Goal: Task Accomplishment & Management: Manage account settings

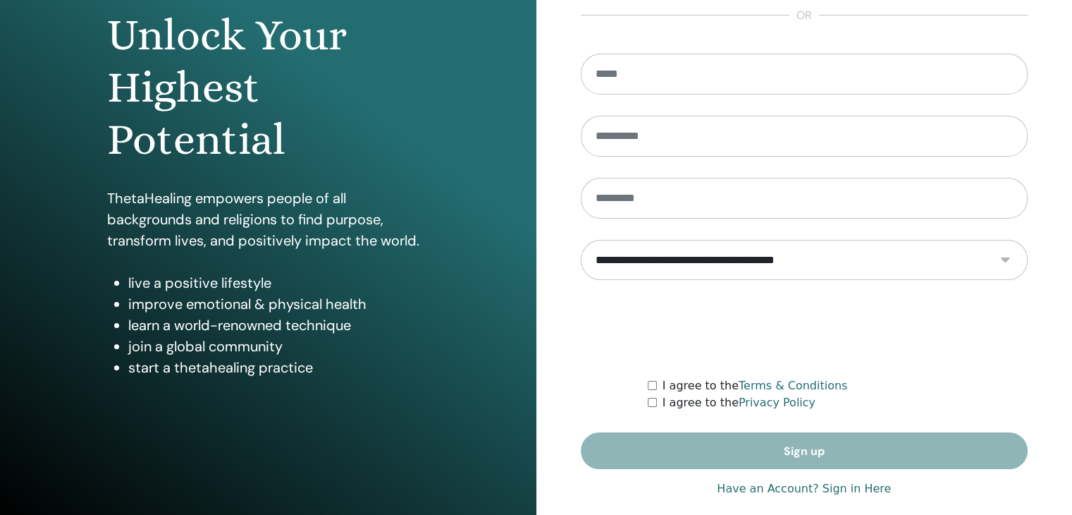
scroll to position [150, 0]
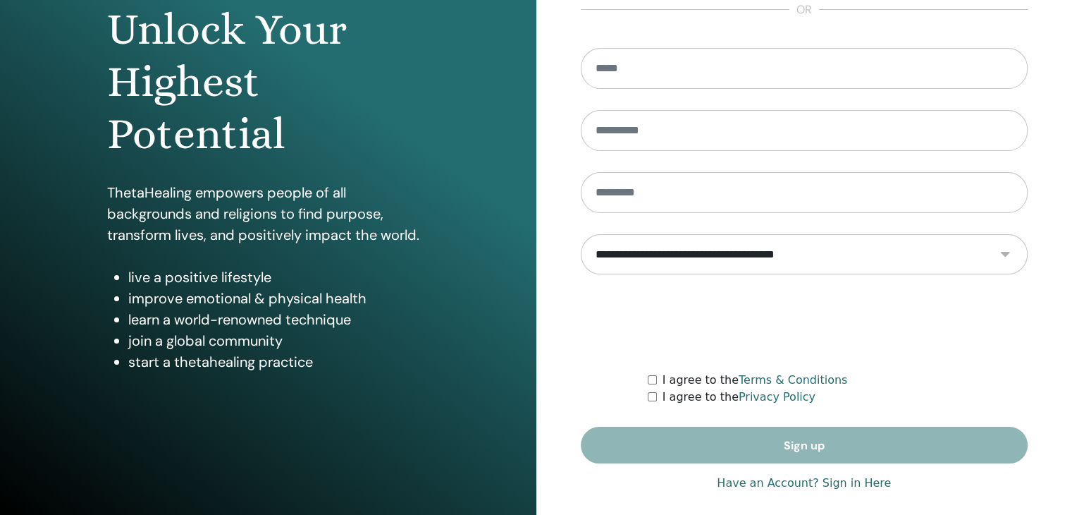
click at [867, 483] on link "Have an Account? Sign in Here" at bounding box center [804, 482] width 174 height 17
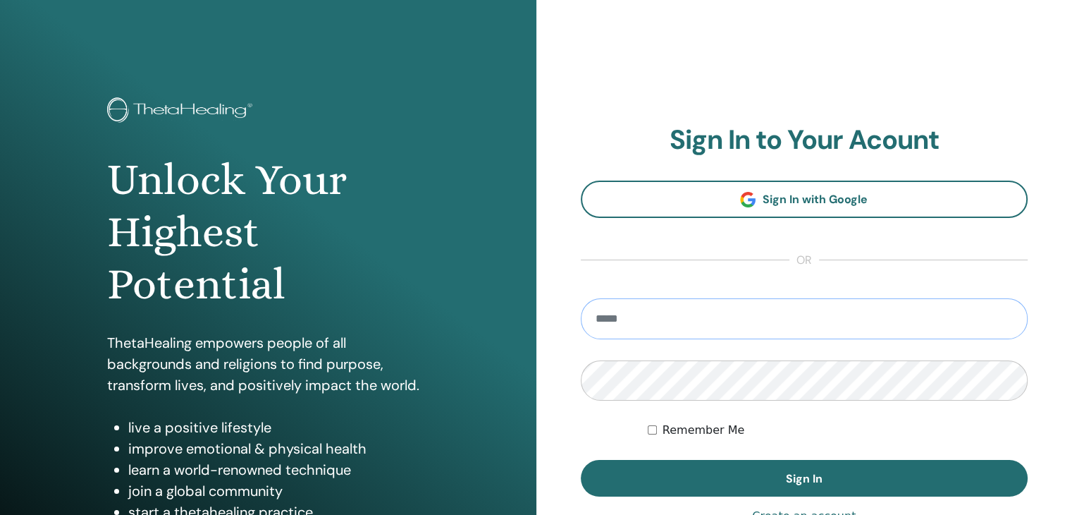
click at [688, 309] on input "email" at bounding box center [805, 318] width 448 height 41
type input "**********"
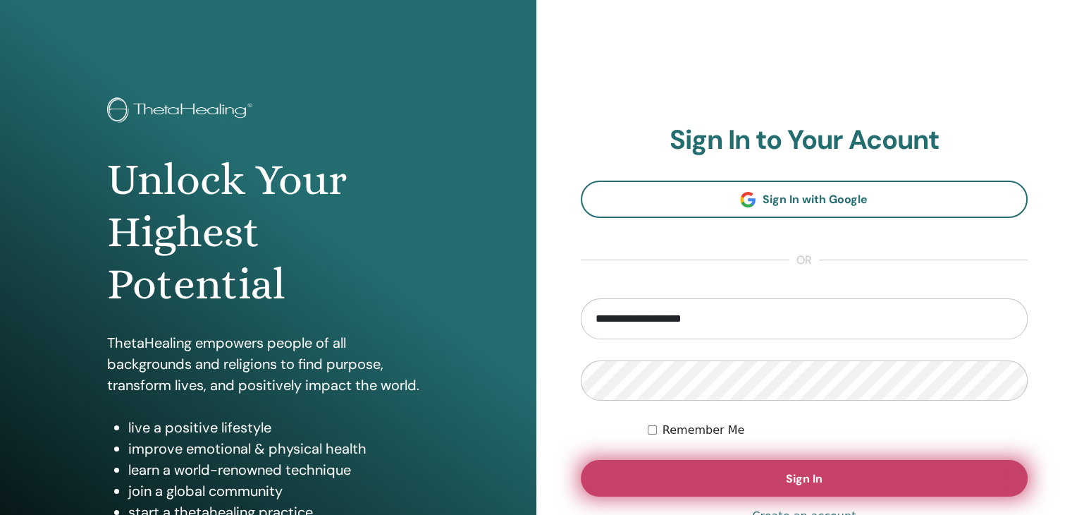
click at [833, 474] on button "Sign In" at bounding box center [805, 478] width 448 height 37
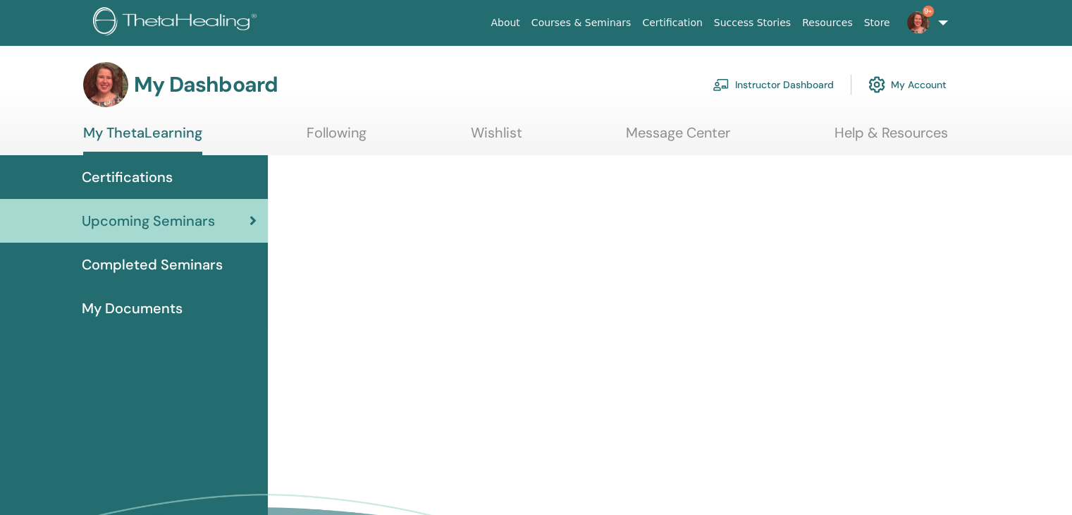
click at [797, 85] on link "Instructor Dashboard" at bounding box center [773, 84] width 121 height 31
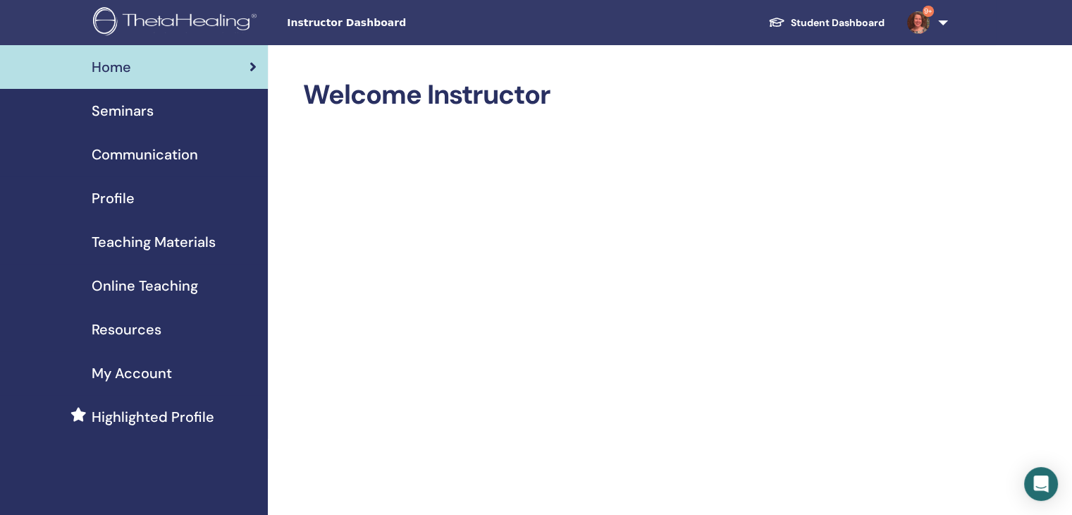
click at [135, 111] on span "Seminars" at bounding box center [123, 110] width 62 height 21
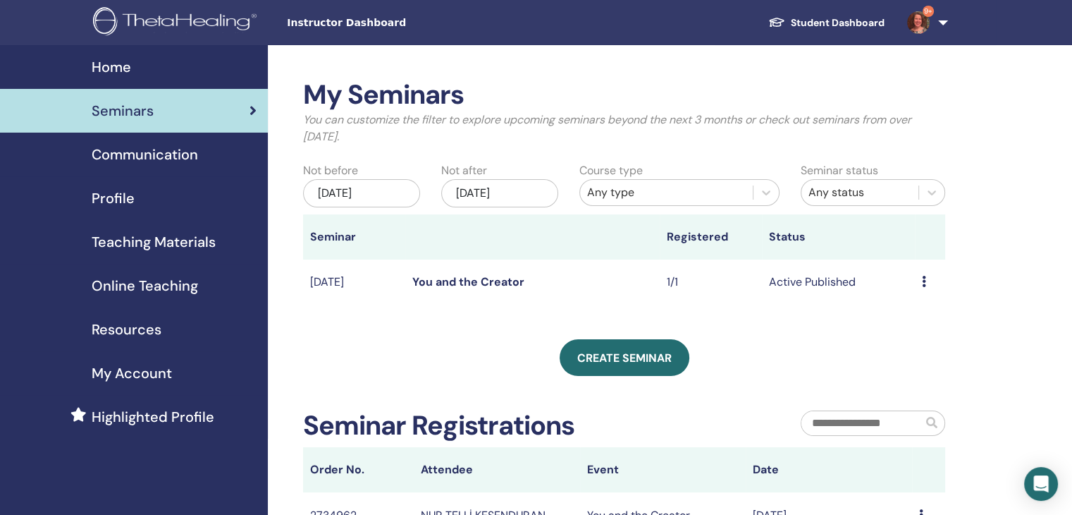
click at [925, 283] on icon at bounding box center [924, 281] width 4 height 11
click at [928, 333] on link "Attendees" at bounding box center [915, 336] width 54 height 15
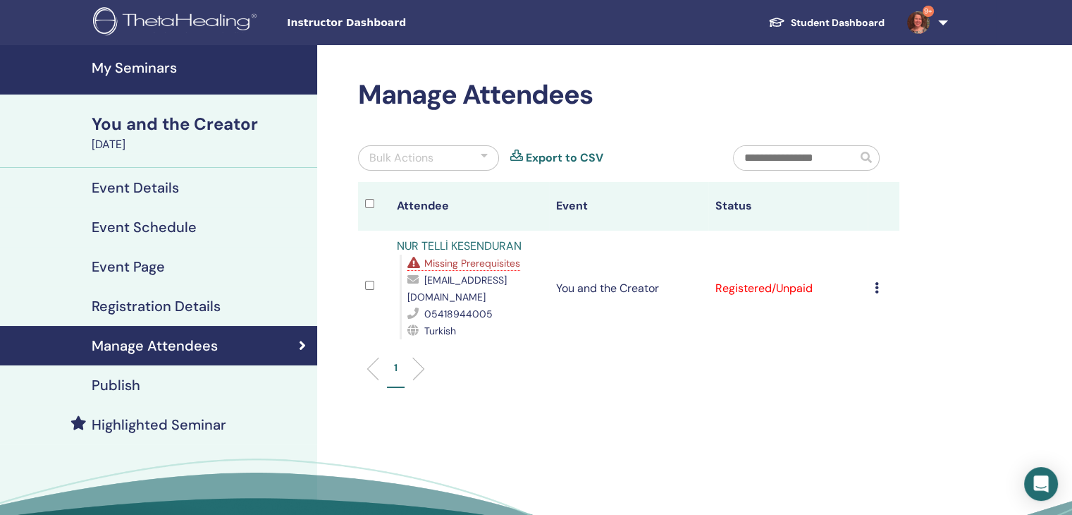
click at [506, 265] on span "Missing Prerequisites" at bounding box center [472, 263] width 96 height 13
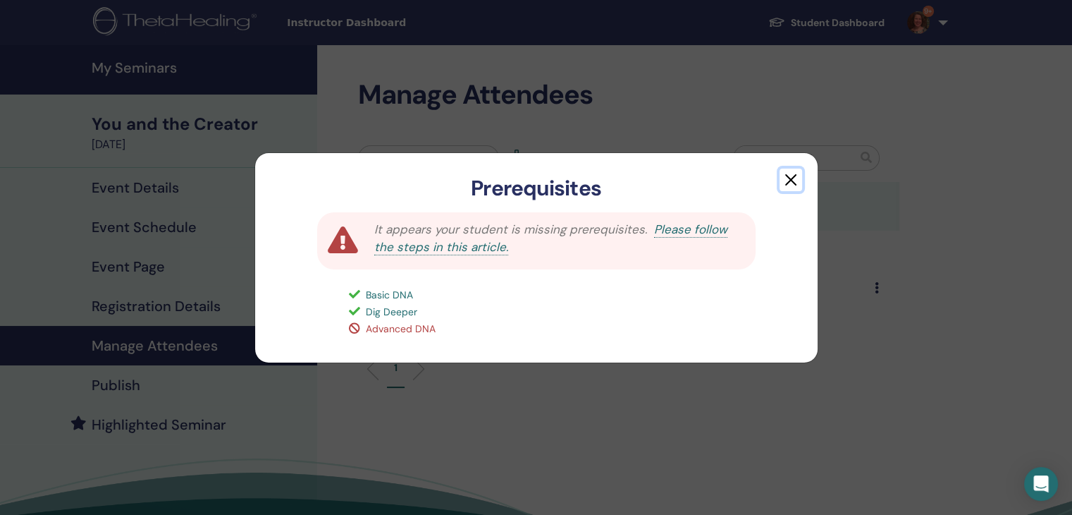
click at [790, 183] on button "button" at bounding box center [791, 179] width 23 height 23
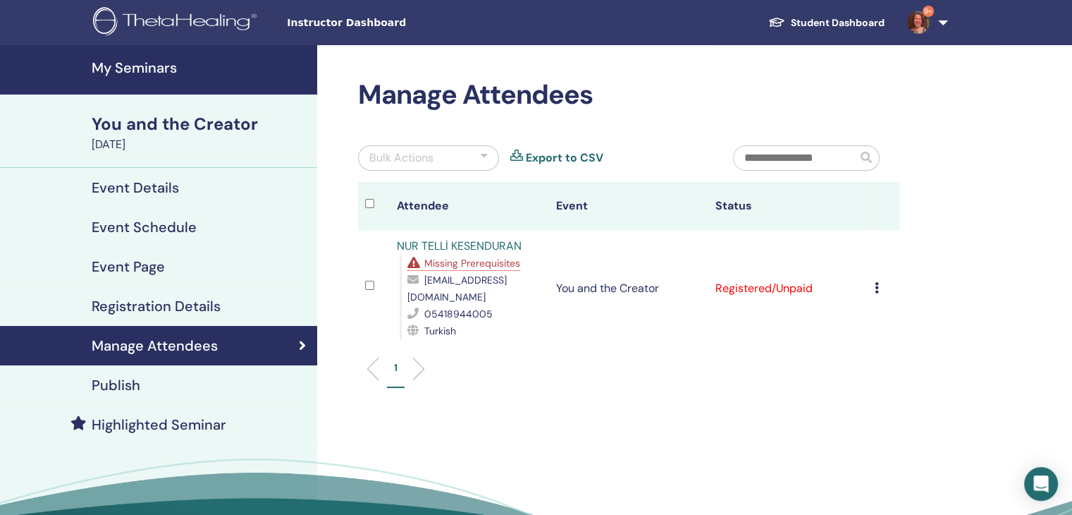
click at [877, 282] on icon at bounding box center [877, 287] width 4 height 11
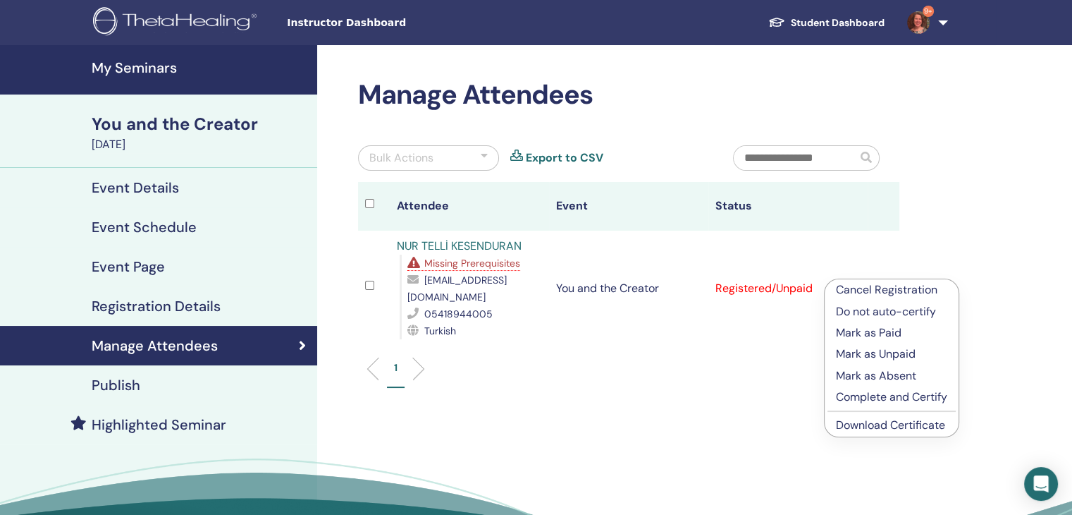
click at [905, 398] on p "Complete and Certify" at bounding box center [891, 396] width 111 height 17
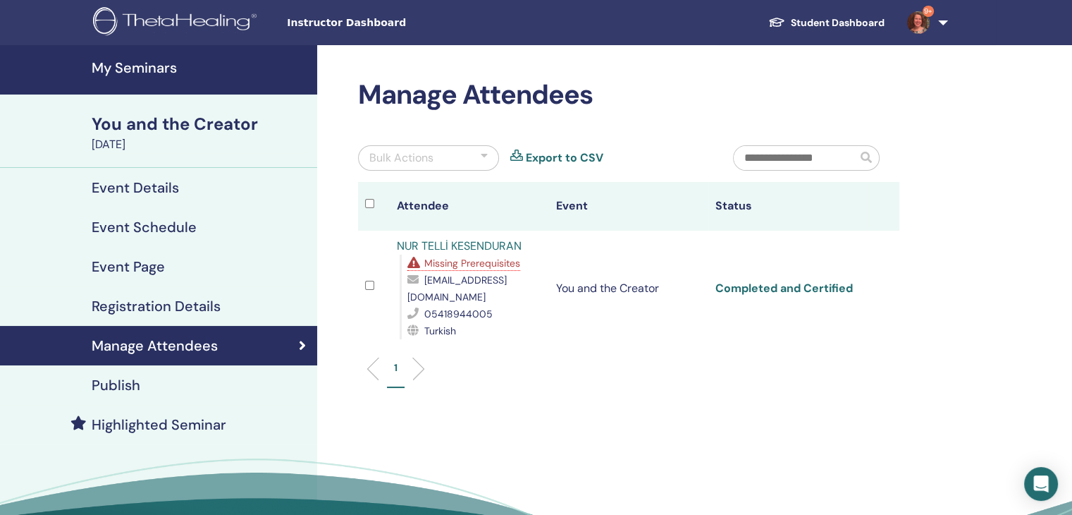
click at [806, 282] on link "Completed and Certified" at bounding box center [783, 288] width 137 height 15
click at [941, 26] on link "9+" at bounding box center [925, 22] width 58 height 45
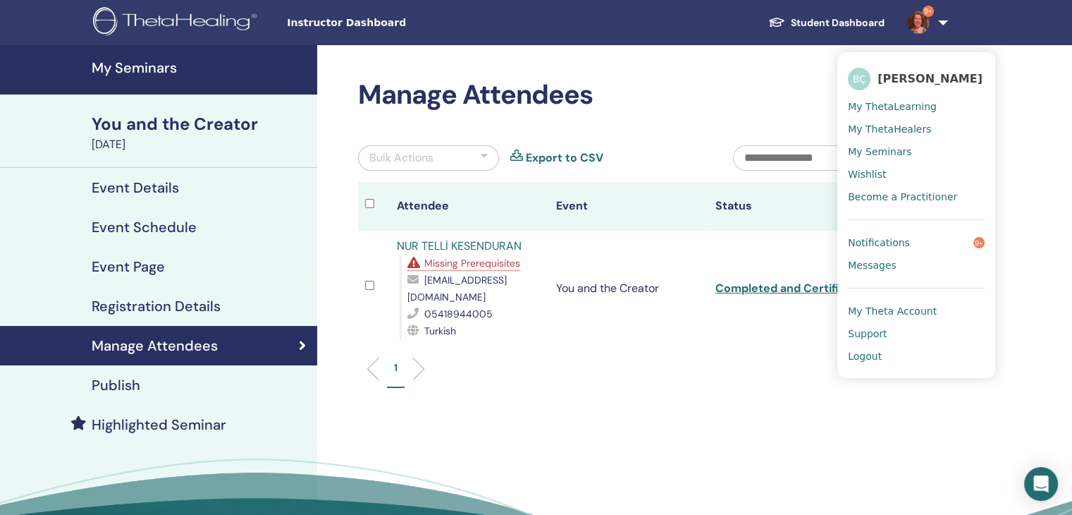
click at [876, 354] on span "Logout" at bounding box center [865, 356] width 34 height 13
